Goal: Find specific page/section: Find specific page/section

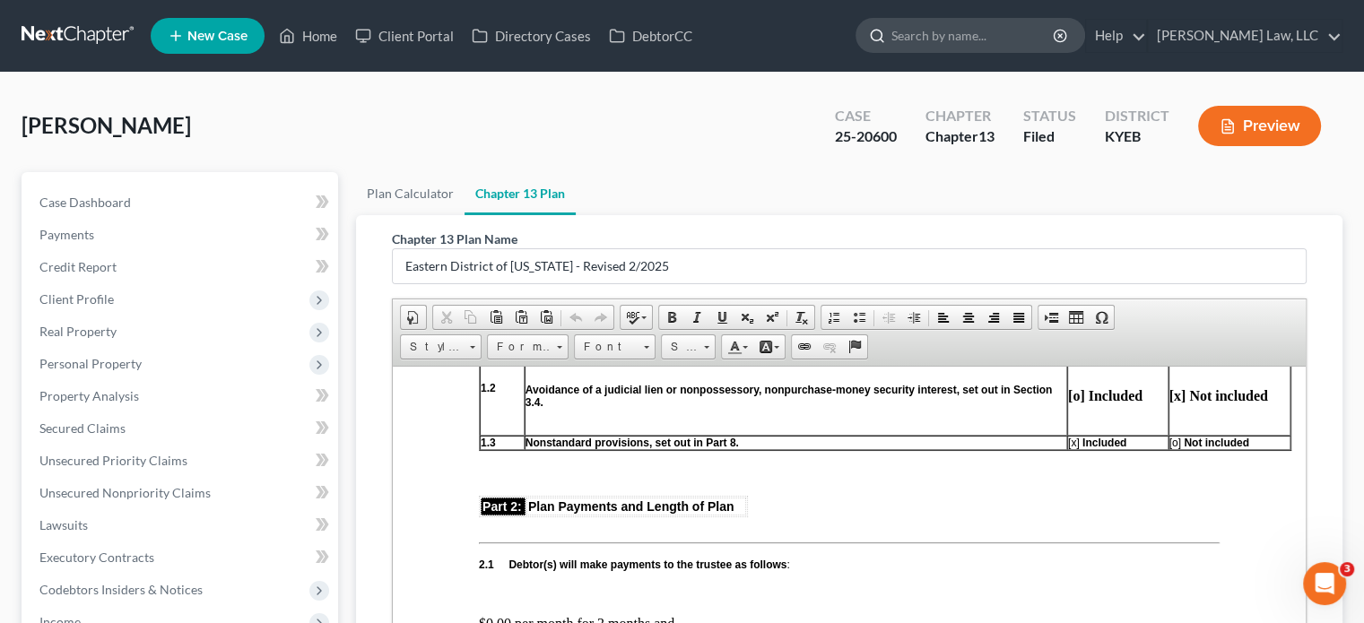
click at [899, 38] on input "search" at bounding box center [974, 35] width 164 height 33
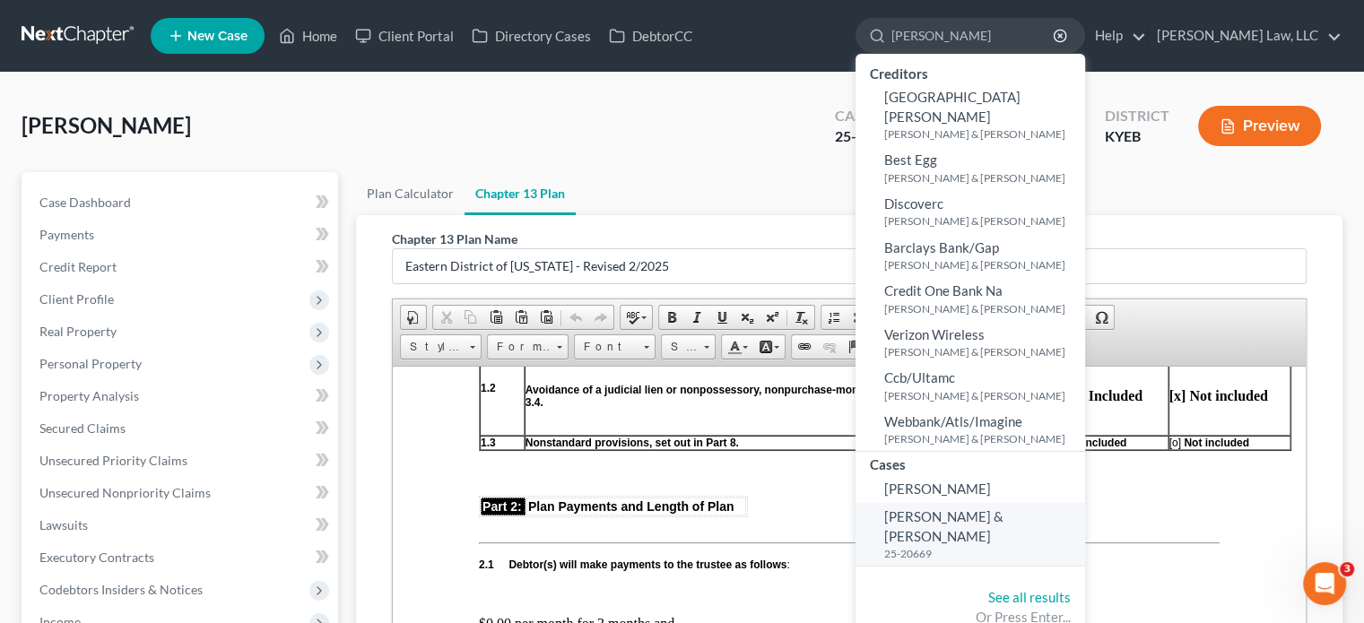
type input "[PERSON_NAME]"
click at [926, 509] on span "[PERSON_NAME] & [PERSON_NAME]" at bounding box center [943, 526] width 119 height 35
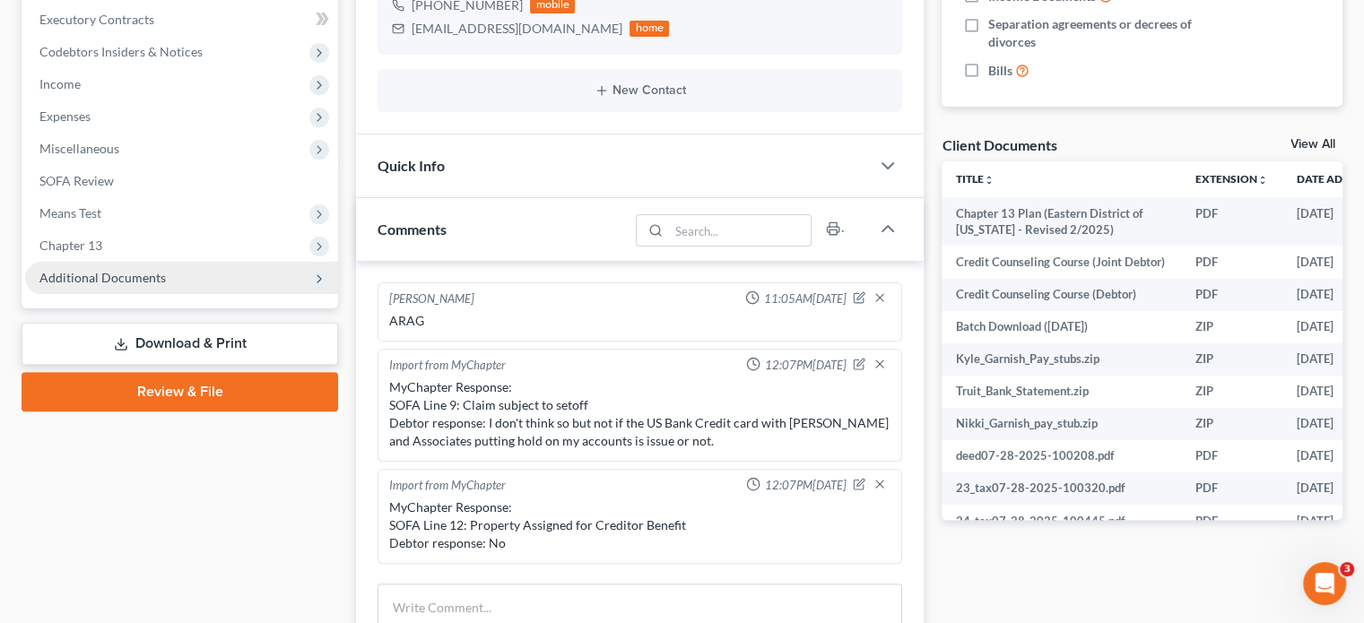
scroll to position [401, 0]
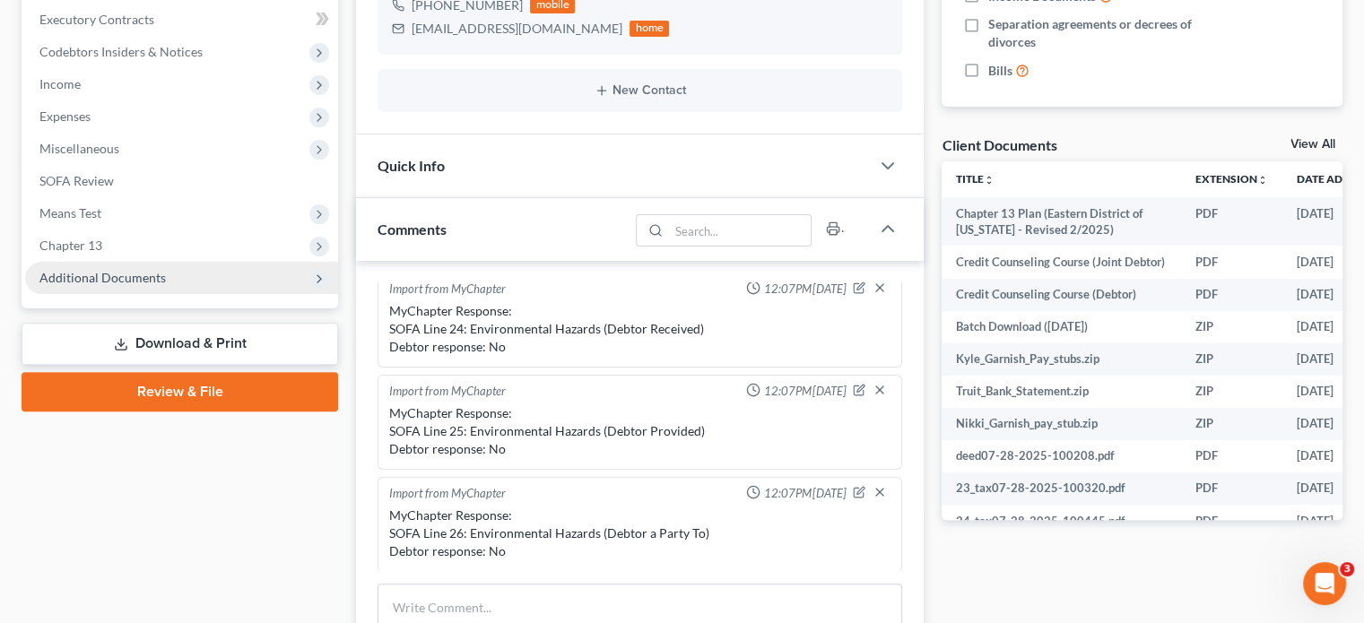
click at [75, 283] on span "Additional Documents" at bounding box center [102, 277] width 126 height 15
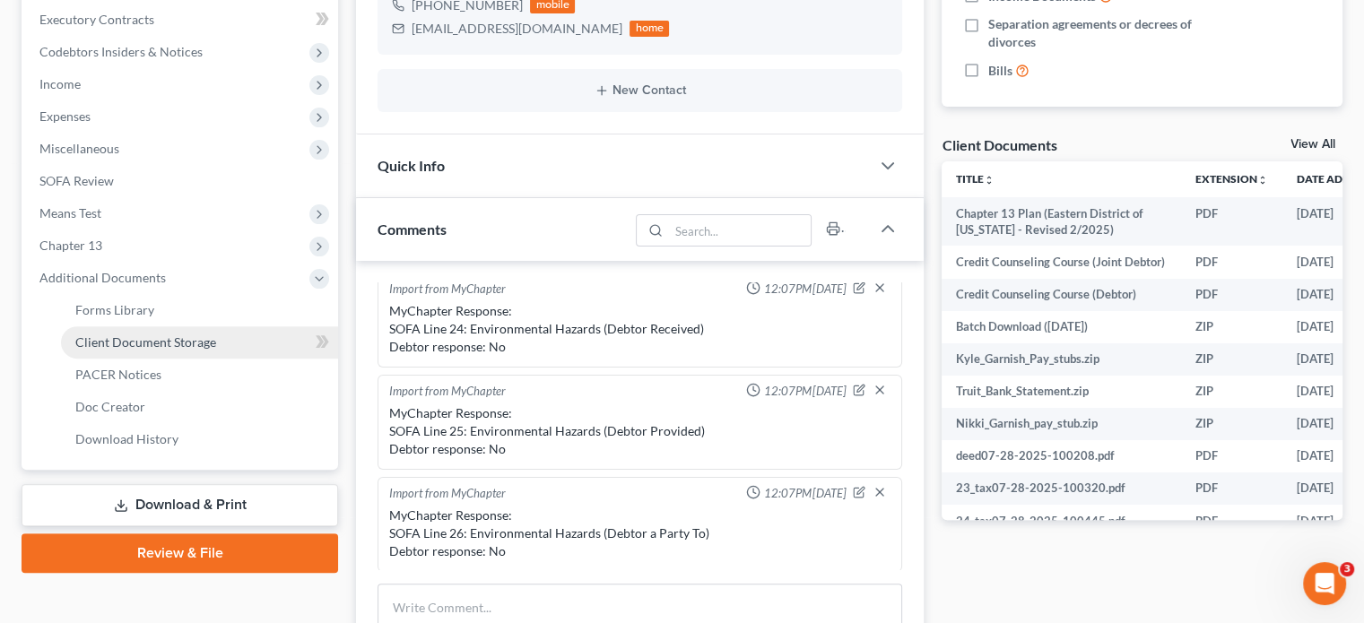
scroll to position [287, 0]
click at [87, 343] on span "Client Document Storage" at bounding box center [145, 342] width 141 height 15
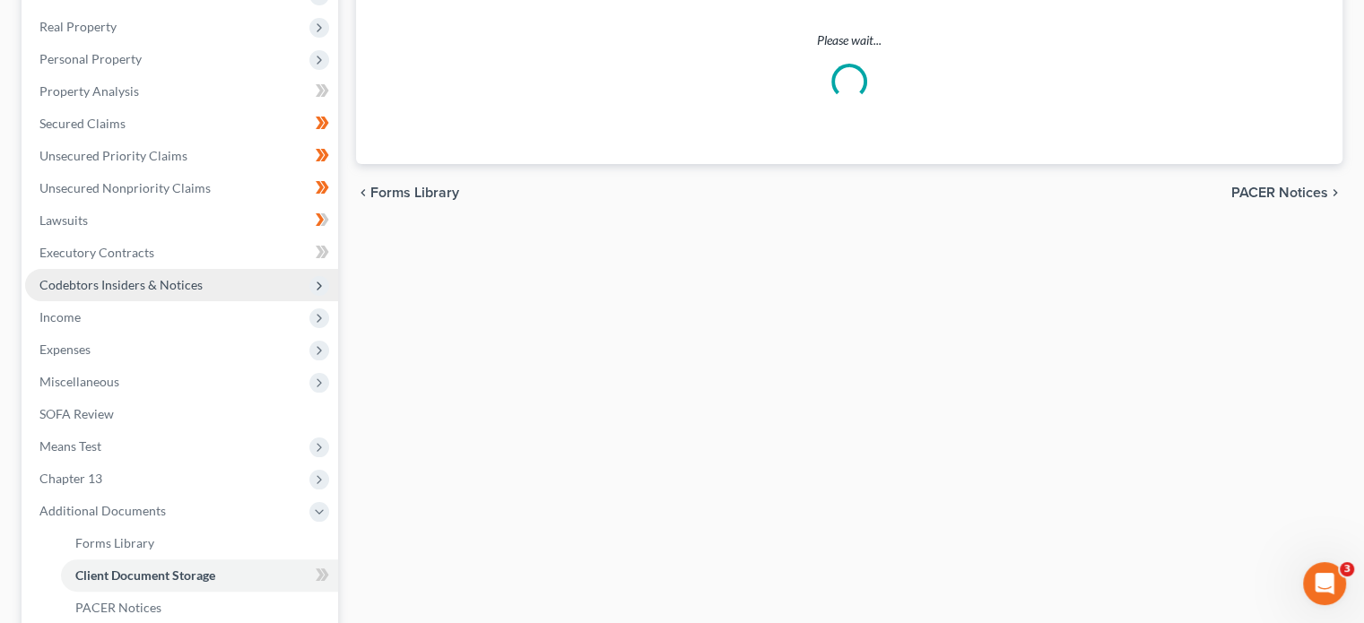
select select "7"
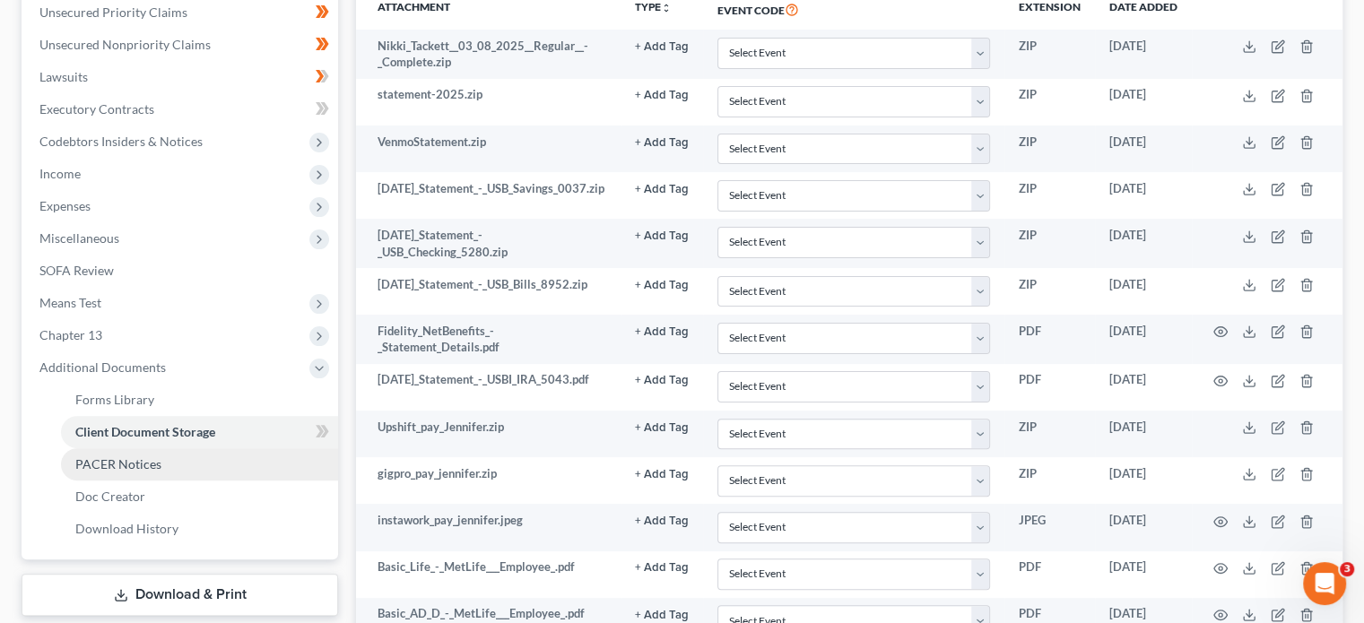
click at [115, 457] on span "PACER Notices" at bounding box center [118, 464] width 86 height 15
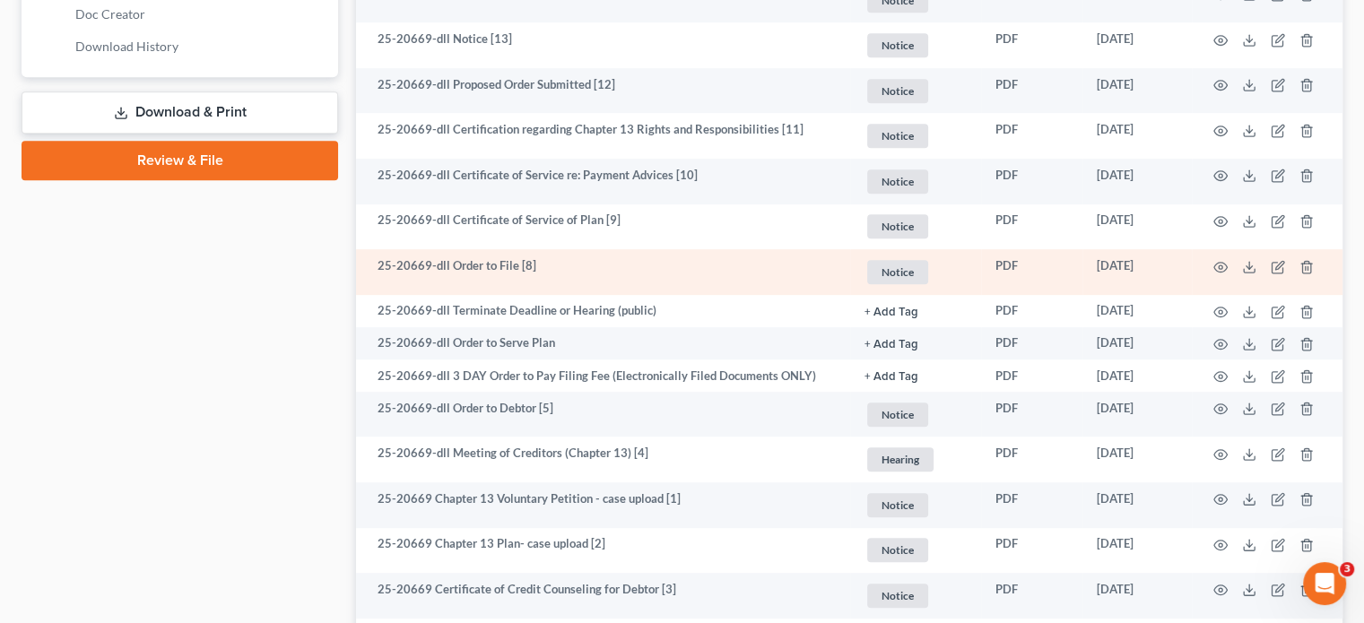
scroll to position [987, 0]
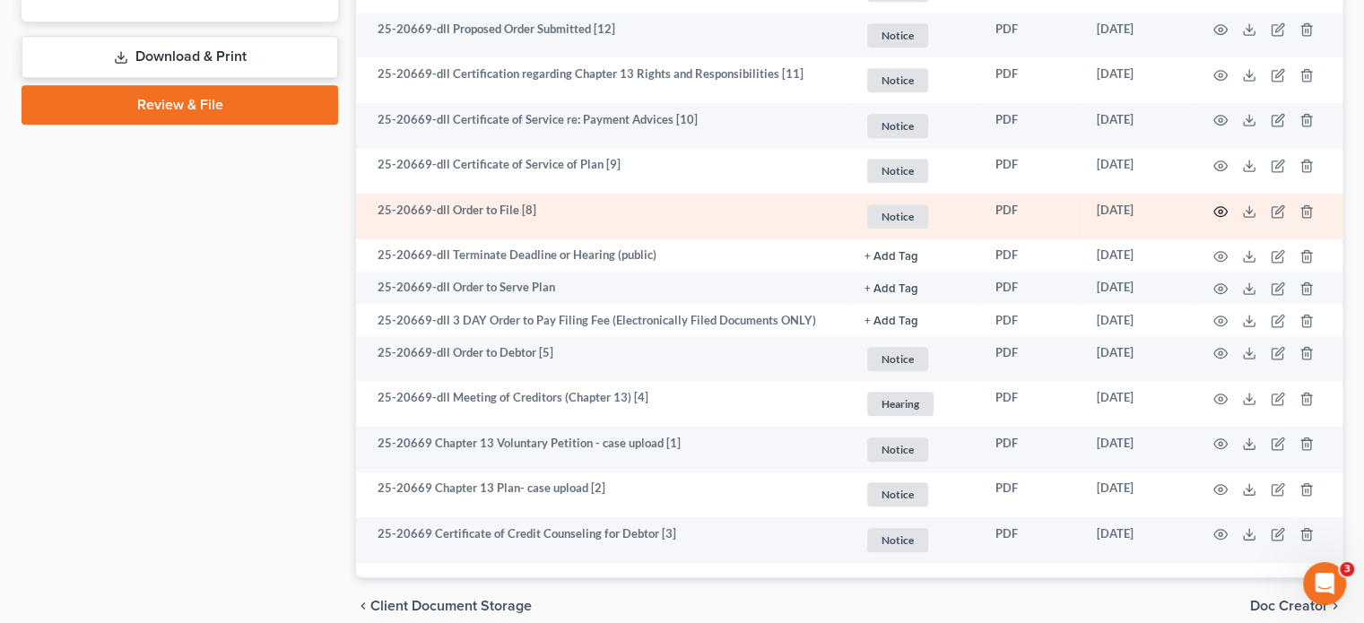
click at [1222, 207] on icon "button" at bounding box center [1220, 211] width 14 height 14
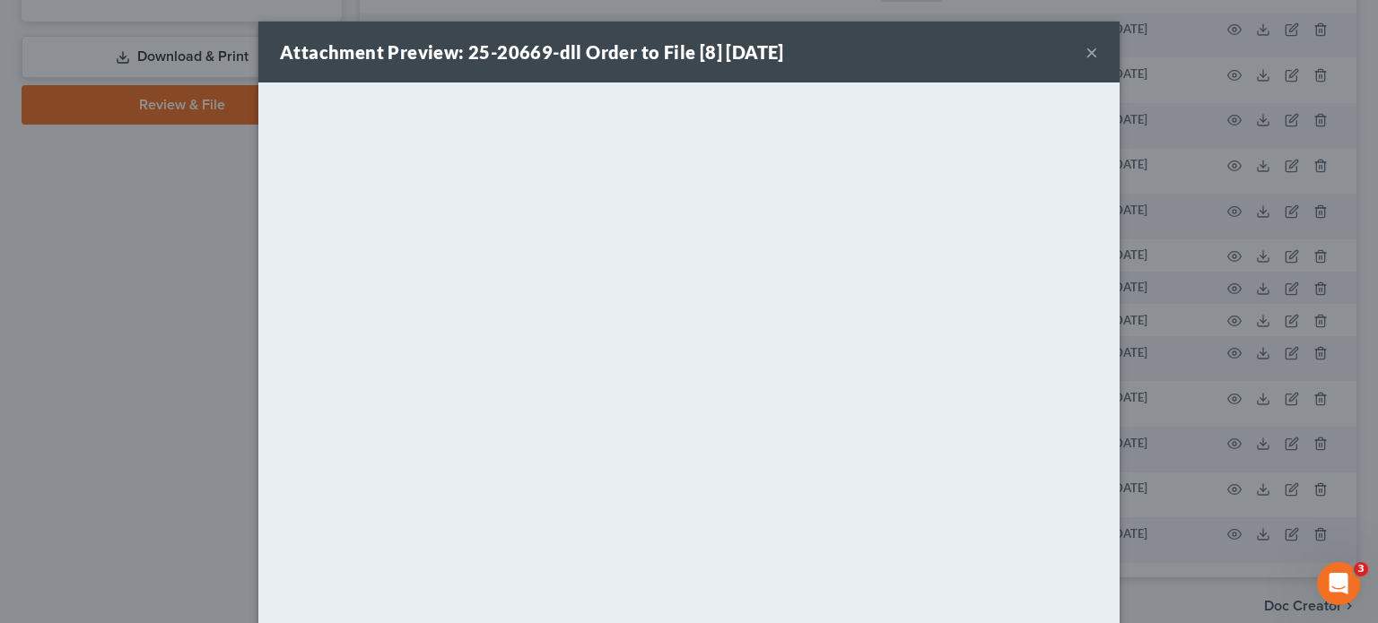
click at [1085, 57] on button "×" at bounding box center [1091, 52] width 13 height 22
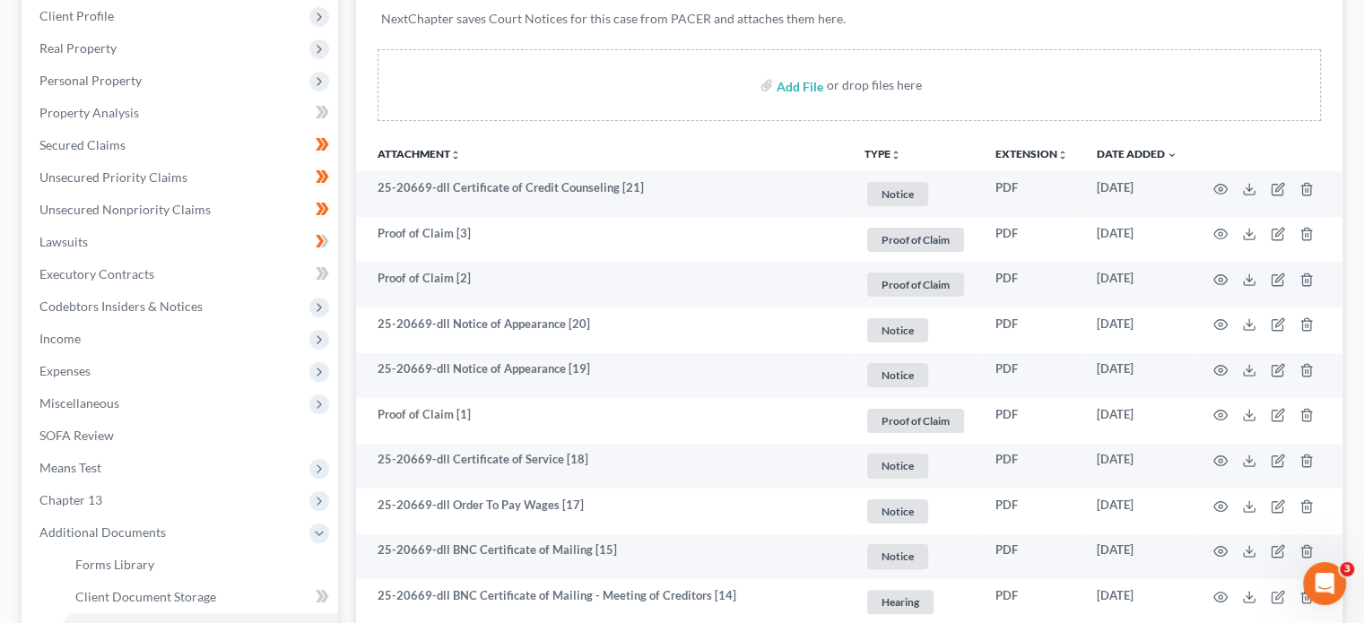
scroll to position [0, 0]
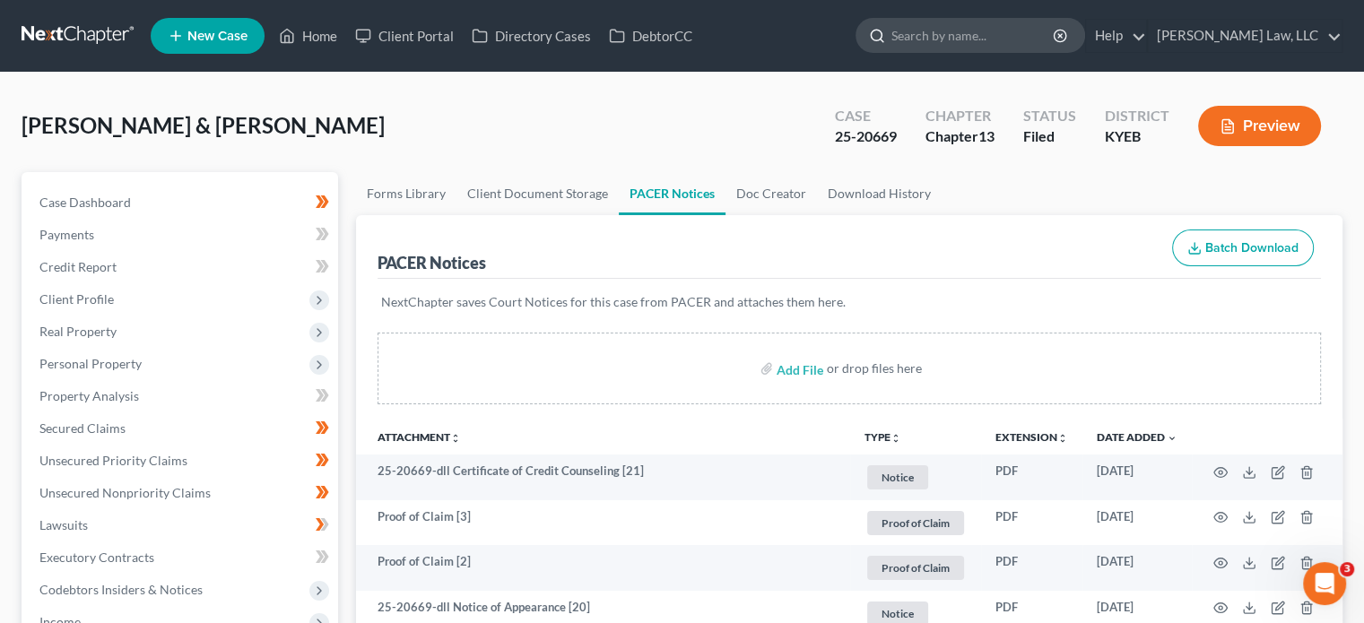
click at [927, 36] on input "search" at bounding box center [974, 35] width 164 height 33
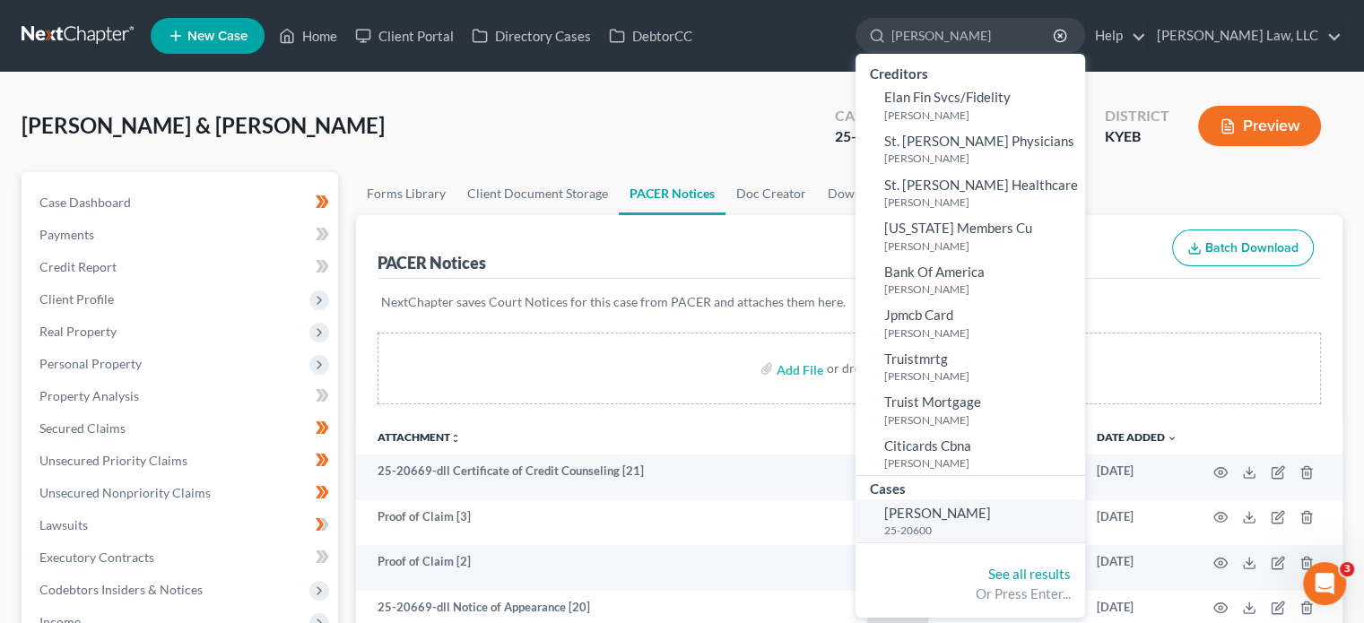
type input "[PERSON_NAME]"
click at [947, 523] on small "25-20600" at bounding box center [982, 530] width 196 height 15
